Goal: Transaction & Acquisition: Purchase product/service

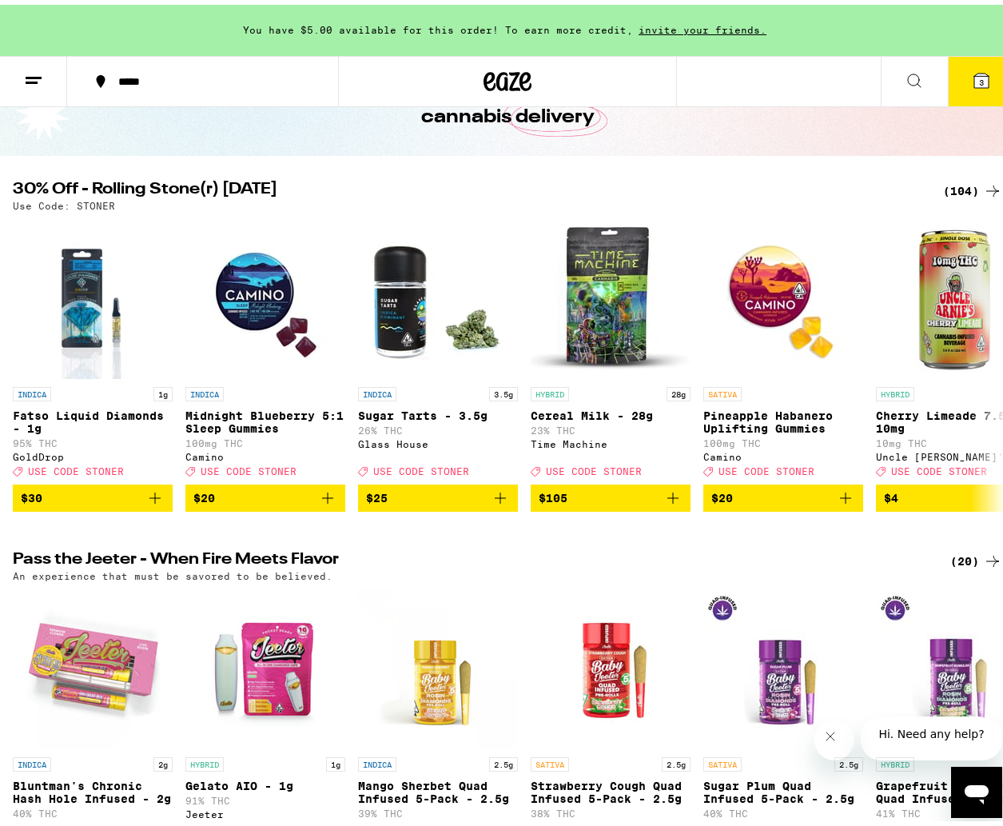
click at [957, 179] on div "(104)" at bounding box center [972, 186] width 59 height 19
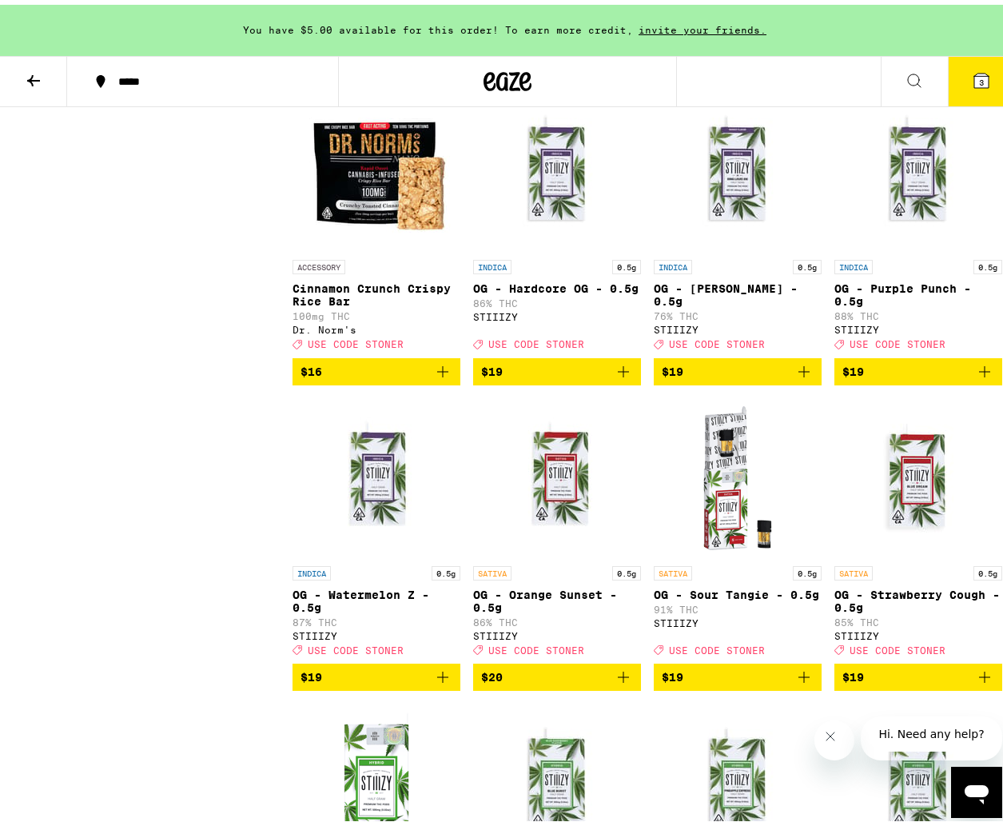
scroll to position [1724, 0]
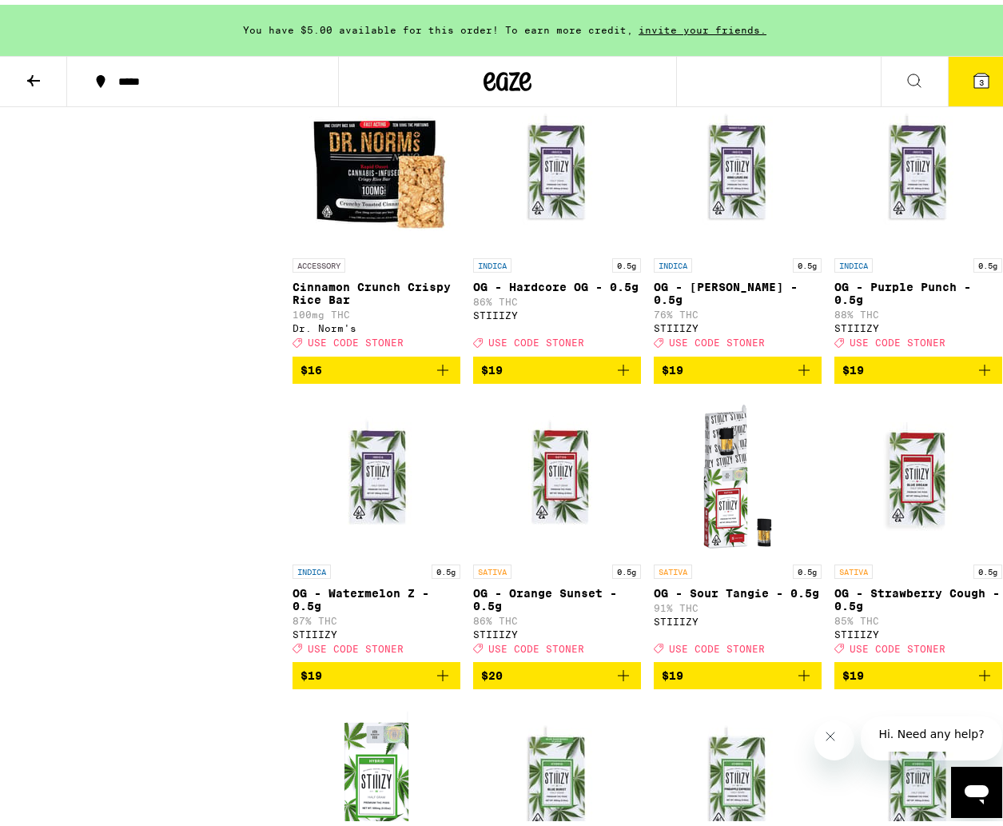
click at [979, 371] on icon "Add to bag" at bounding box center [984, 365] width 11 height 11
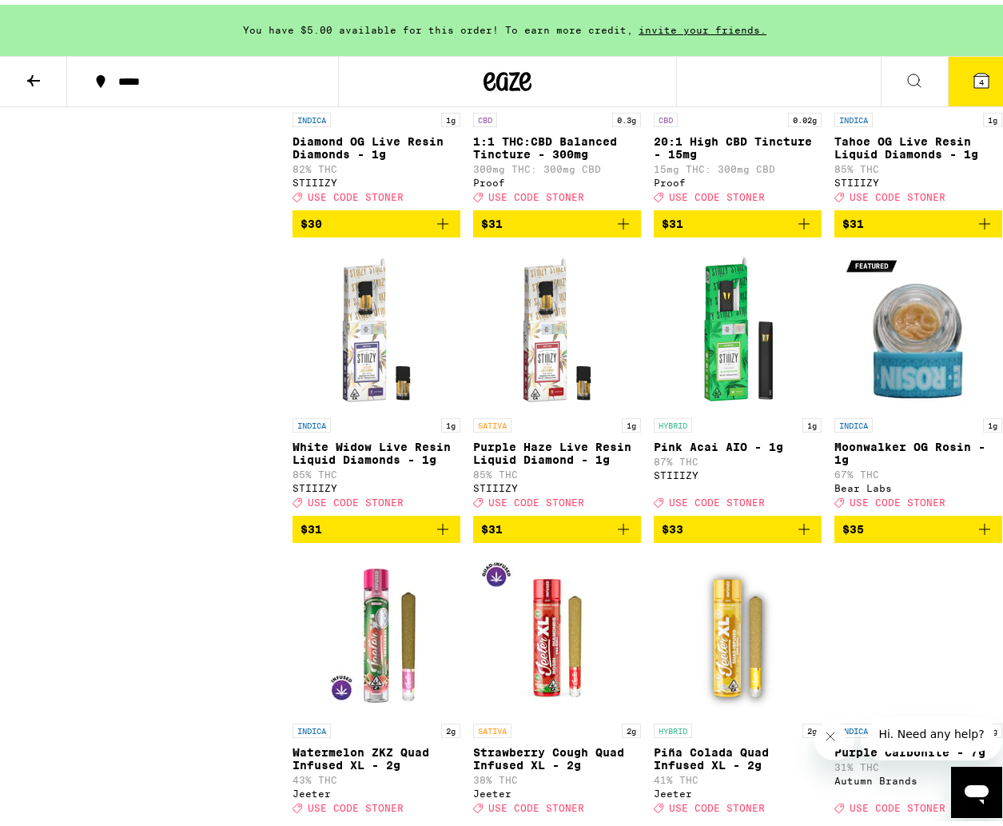
scroll to position [5833, 0]
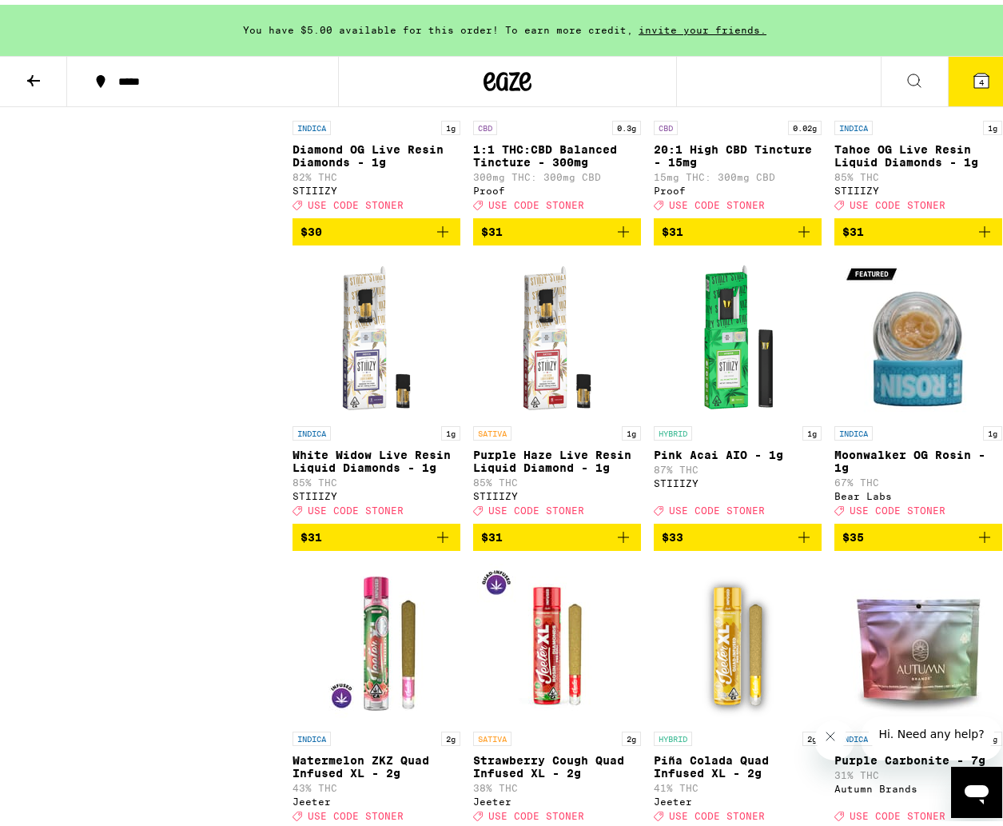
click at [436, 542] on icon "Add to bag" at bounding box center [442, 532] width 19 height 19
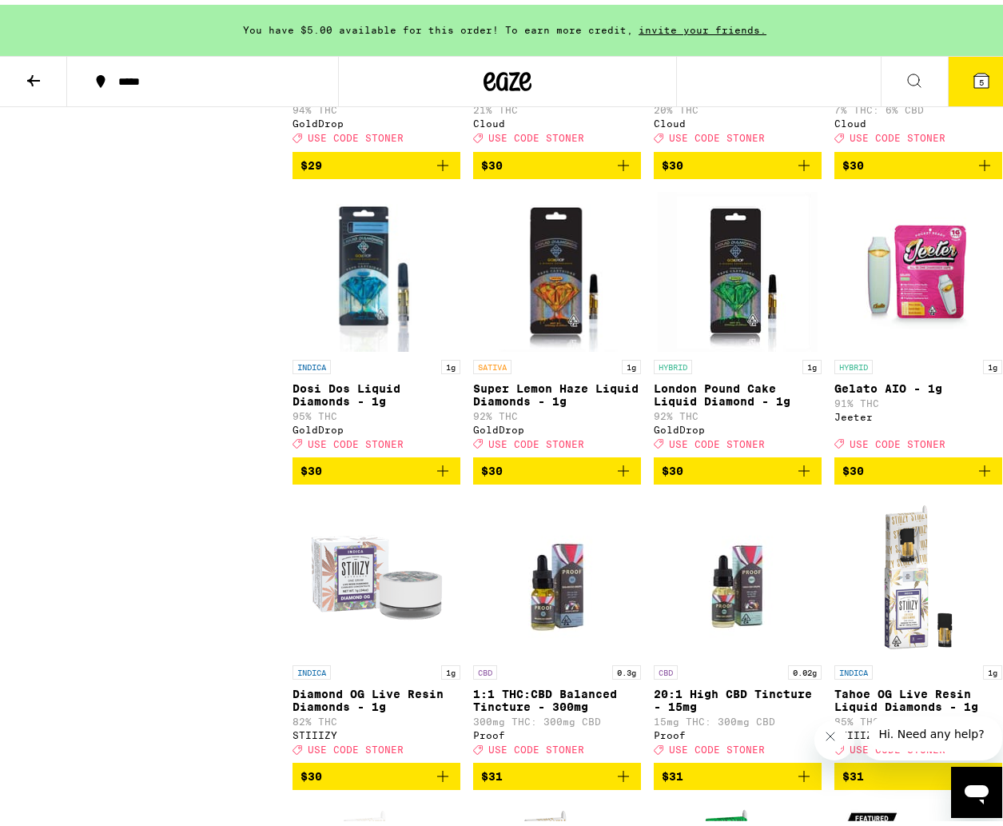
scroll to position [5283, 0]
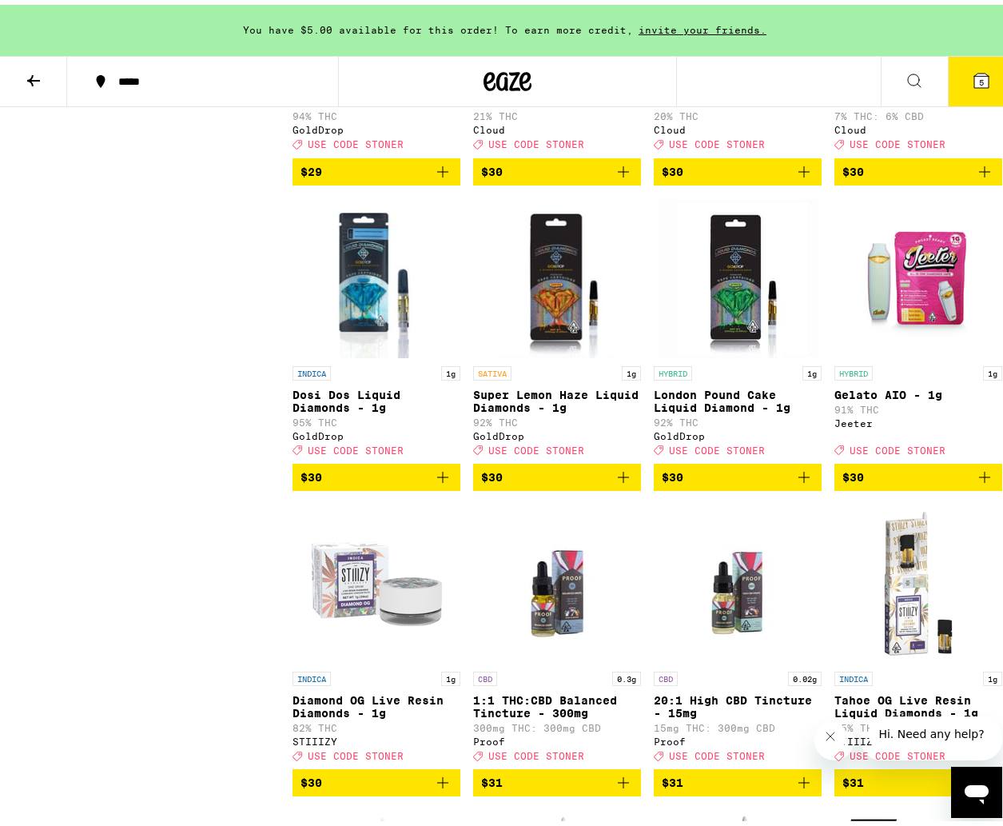
click at [447, 482] on icon "Add to bag" at bounding box center [442, 472] width 19 height 19
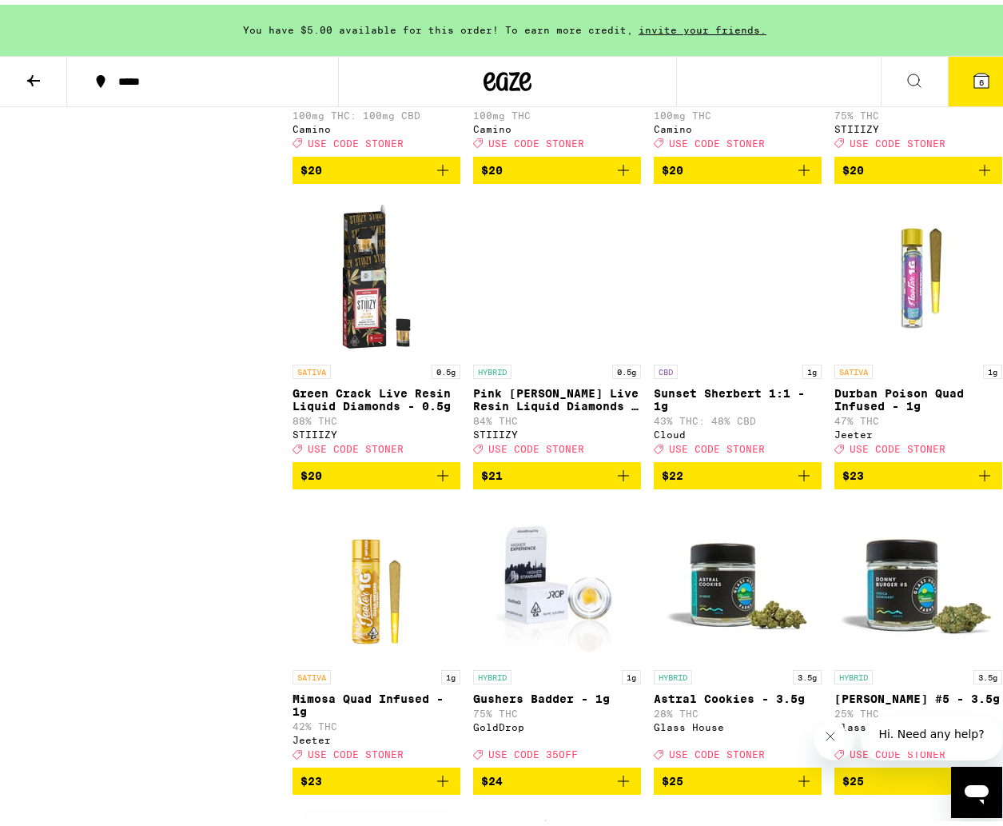
scroll to position [3454, 0]
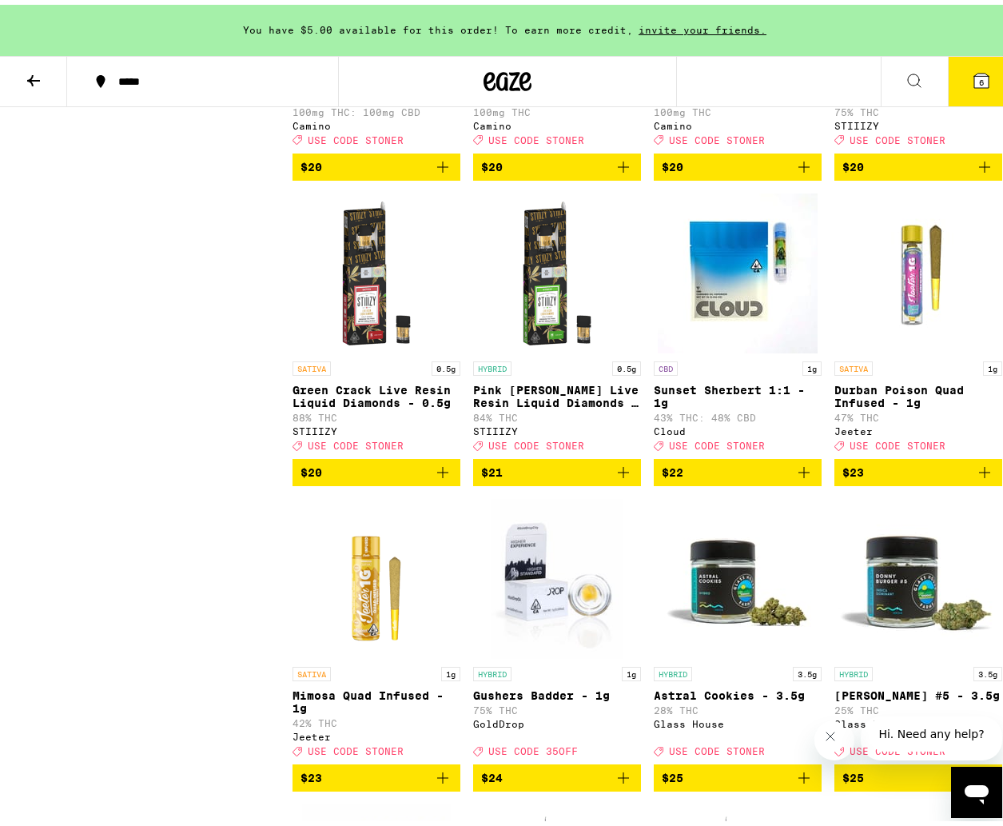
click at [974, 83] on icon at bounding box center [981, 76] width 14 height 14
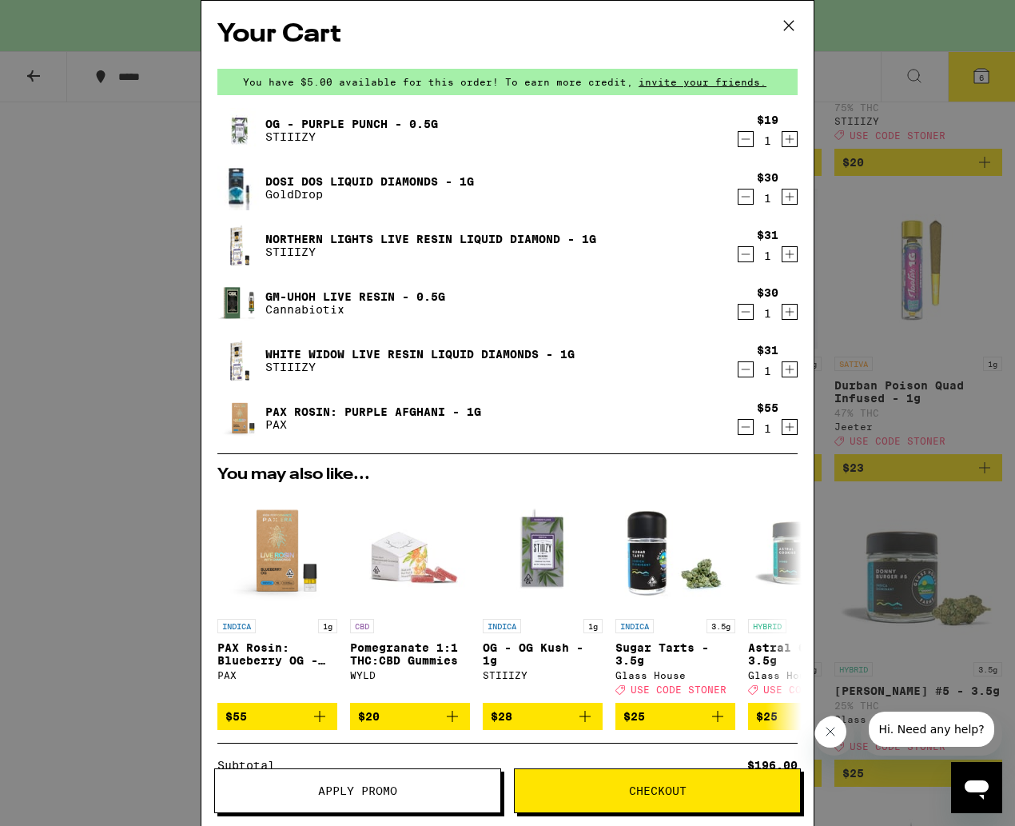
click at [789, 24] on icon at bounding box center [789, 26] width 24 height 24
